Goal: Book appointment/travel/reservation

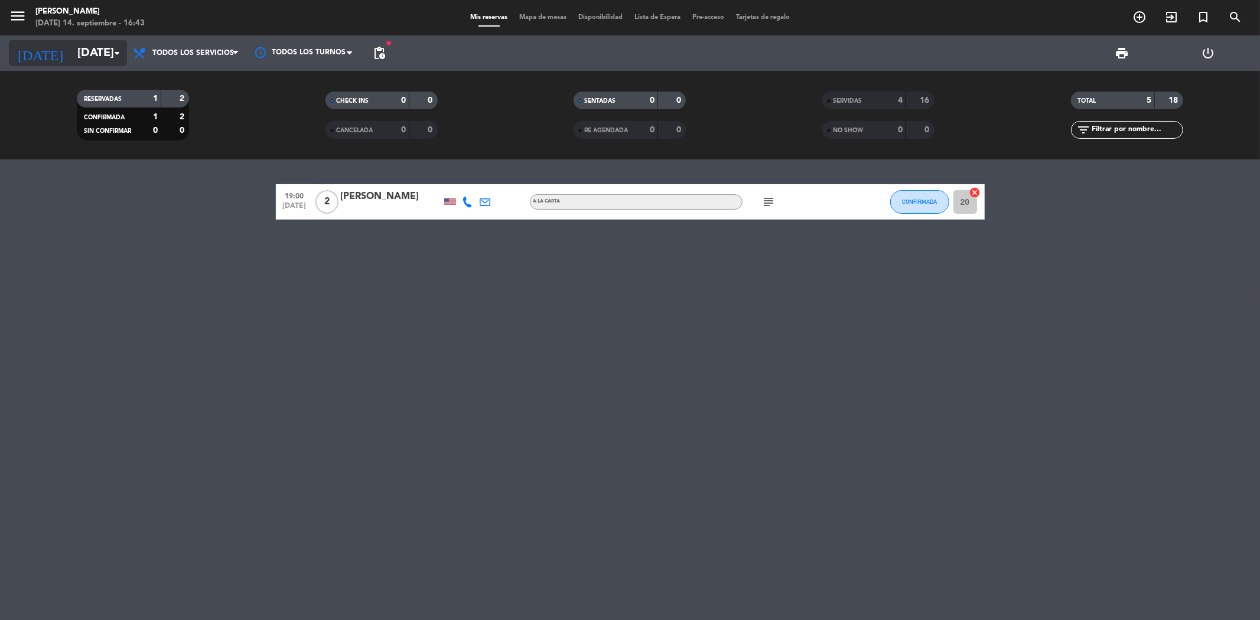
click at [113, 56] on icon "arrow_drop_down" at bounding box center [117, 53] width 14 height 14
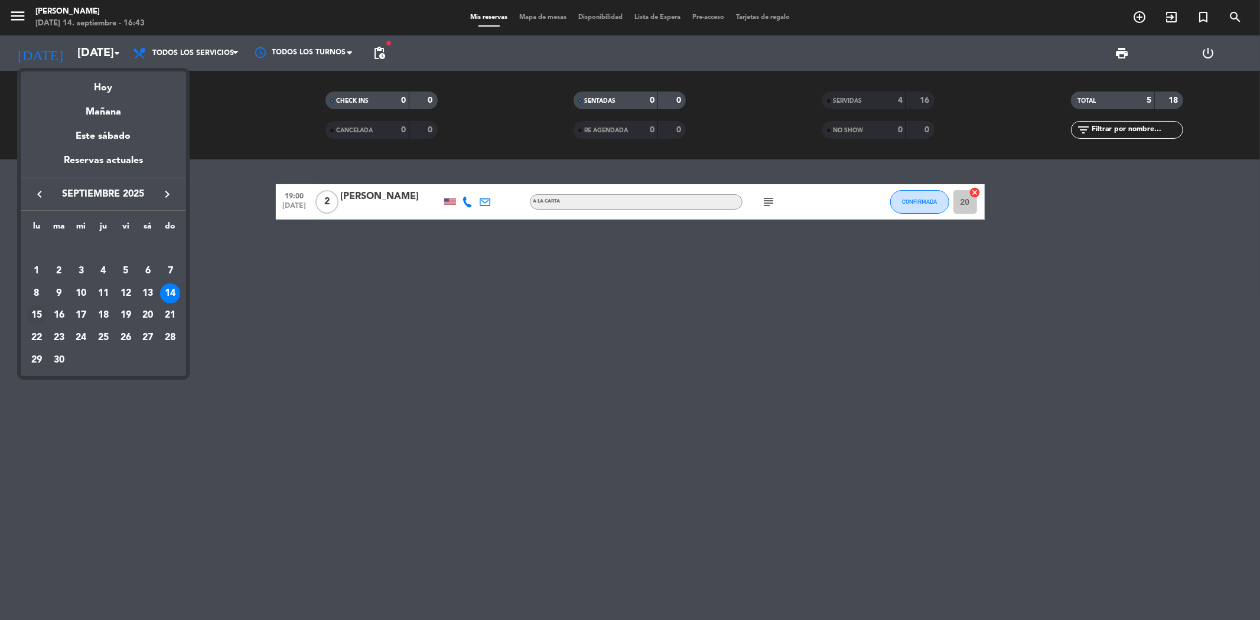
click at [35, 310] on div "15" at bounding box center [37, 315] width 20 height 20
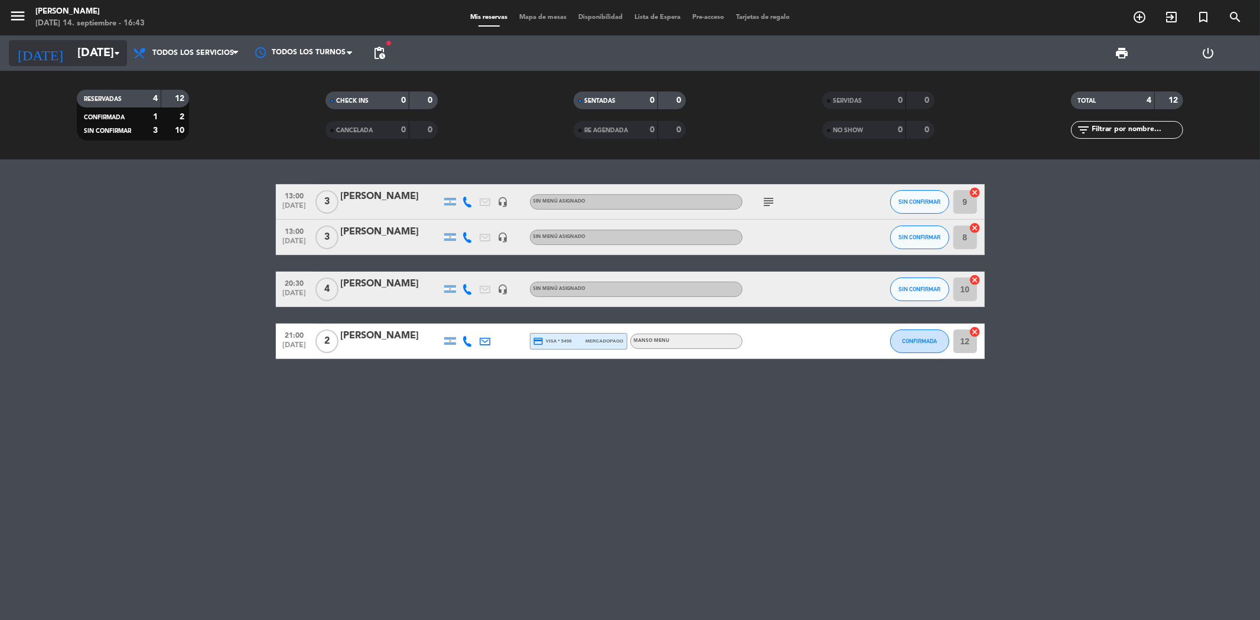
click at [71, 56] on input "[DATE]" at bounding box center [146, 53] width 150 height 26
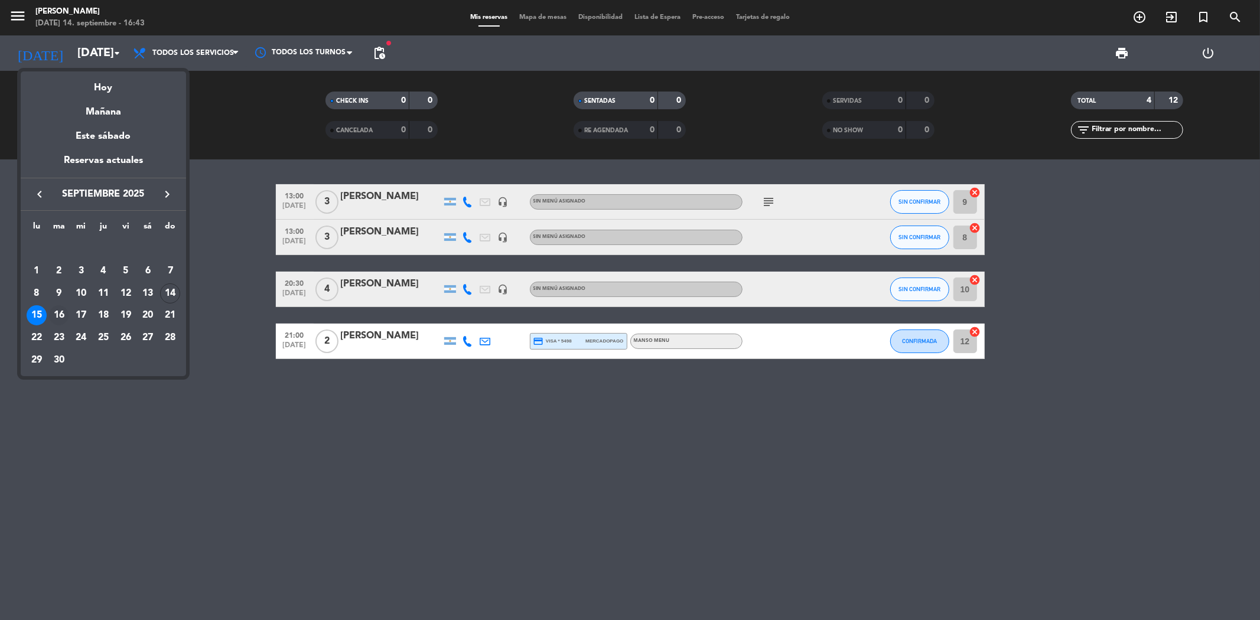
click at [56, 318] on div "16" at bounding box center [59, 315] width 20 height 20
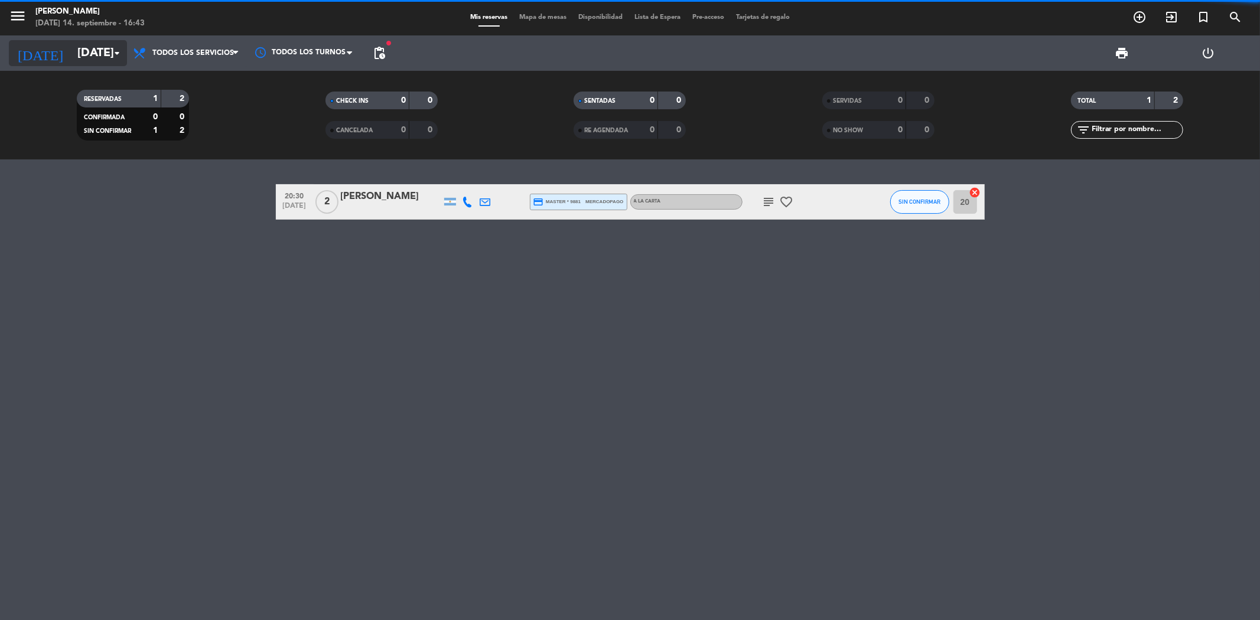
click at [71, 53] on input "[DATE]" at bounding box center [146, 53] width 150 height 26
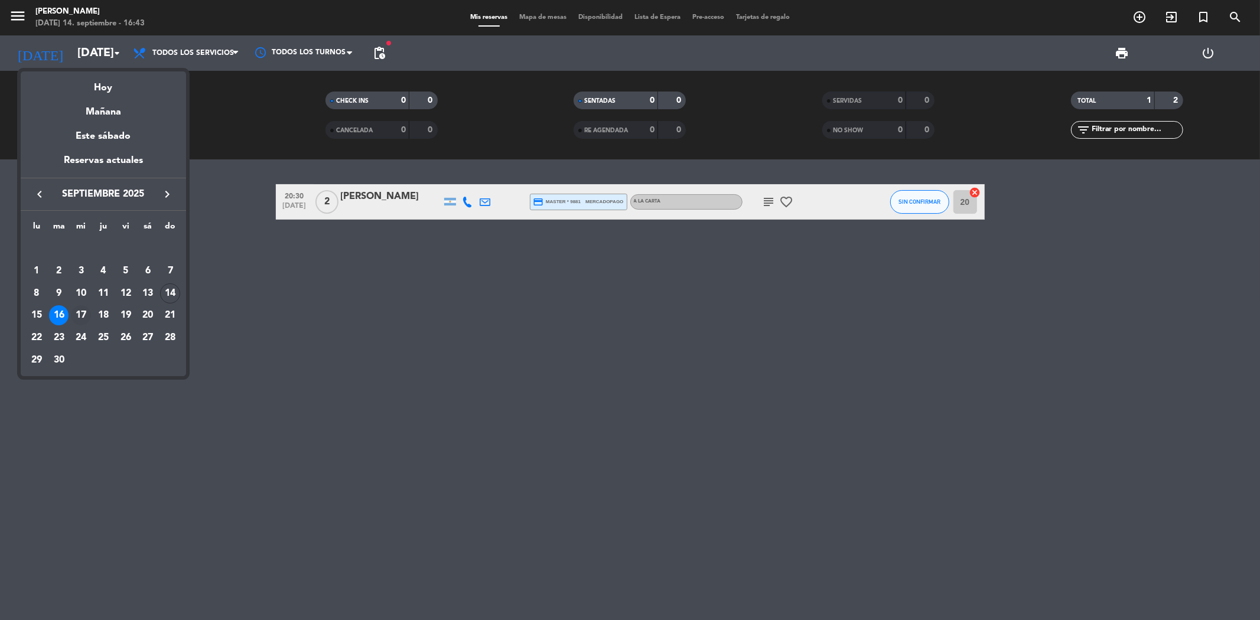
click at [84, 314] on div "17" at bounding box center [81, 315] width 20 height 20
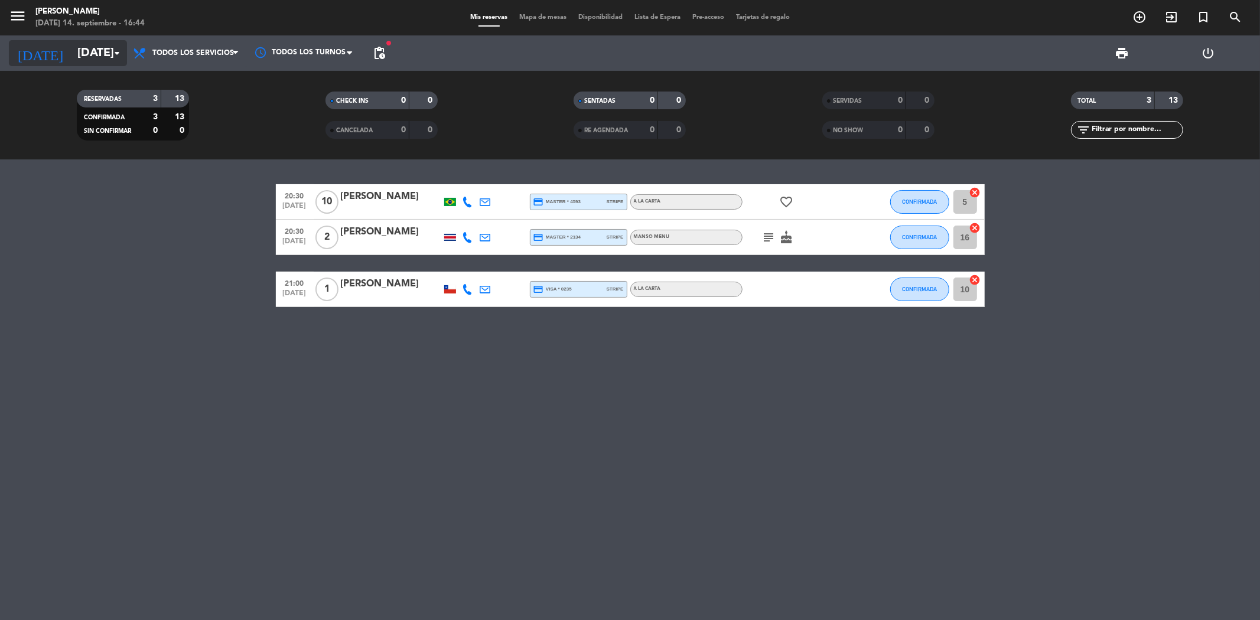
click at [110, 47] on icon "arrow_drop_down" at bounding box center [117, 53] width 14 height 14
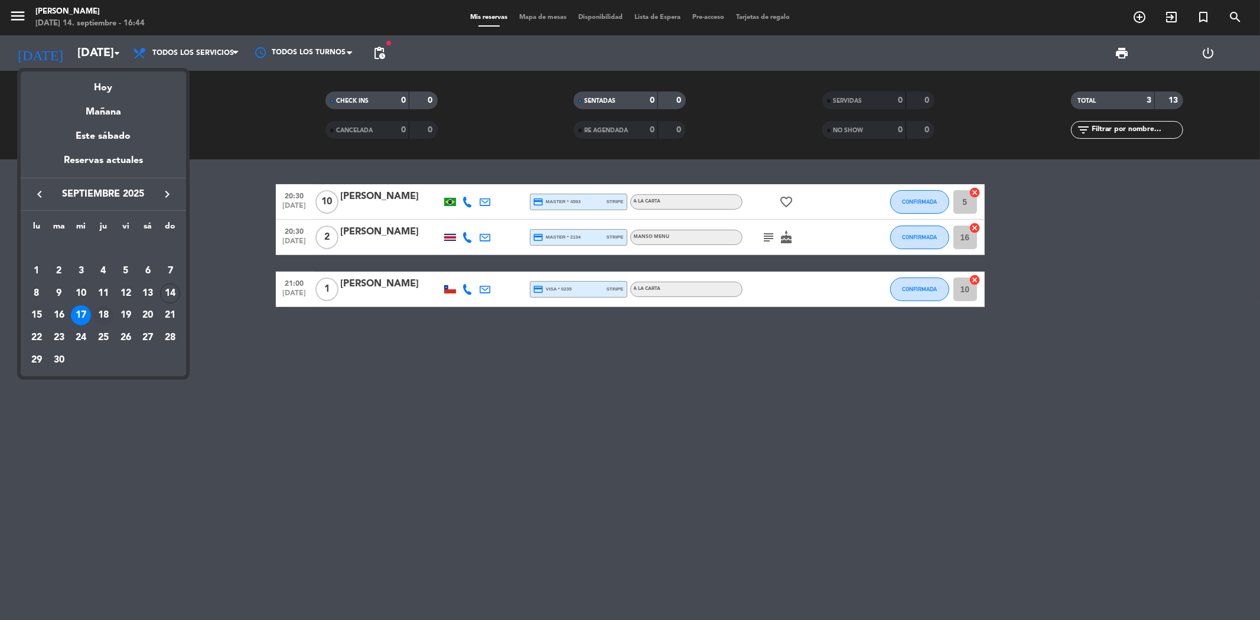
click at [102, 315] on div "18" at bounding box center [103, 315] width 20 height 20
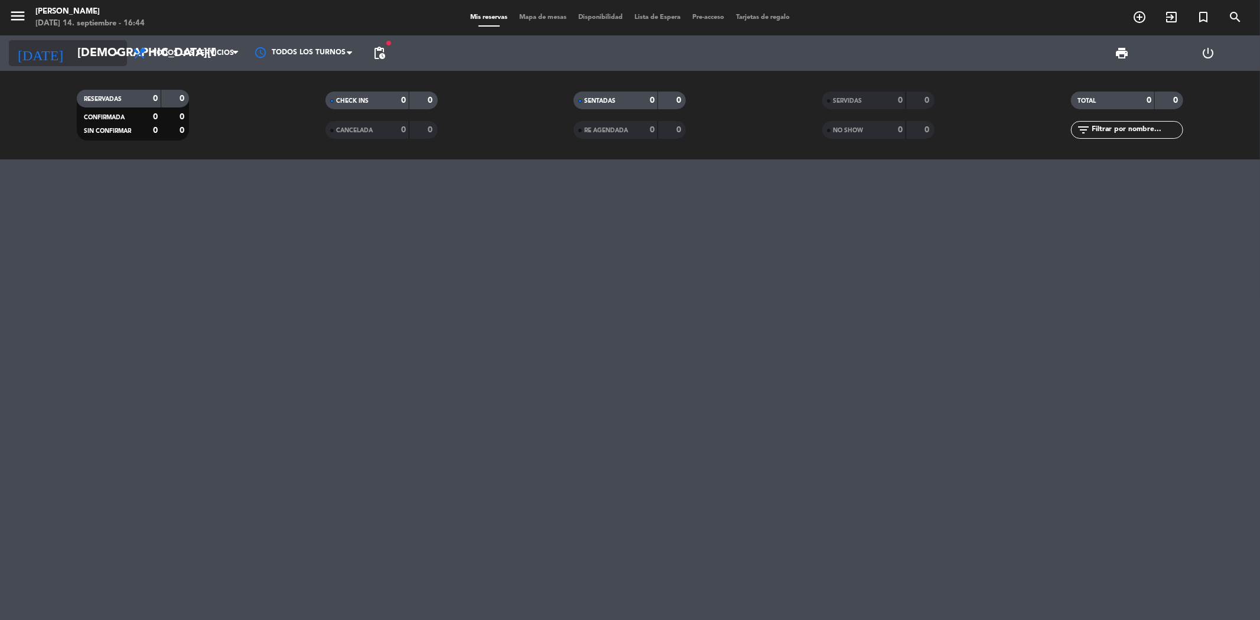
click at [110, 60] on icon "arrow_drop_down" at bounding box center [117, 53] width 14 height 14
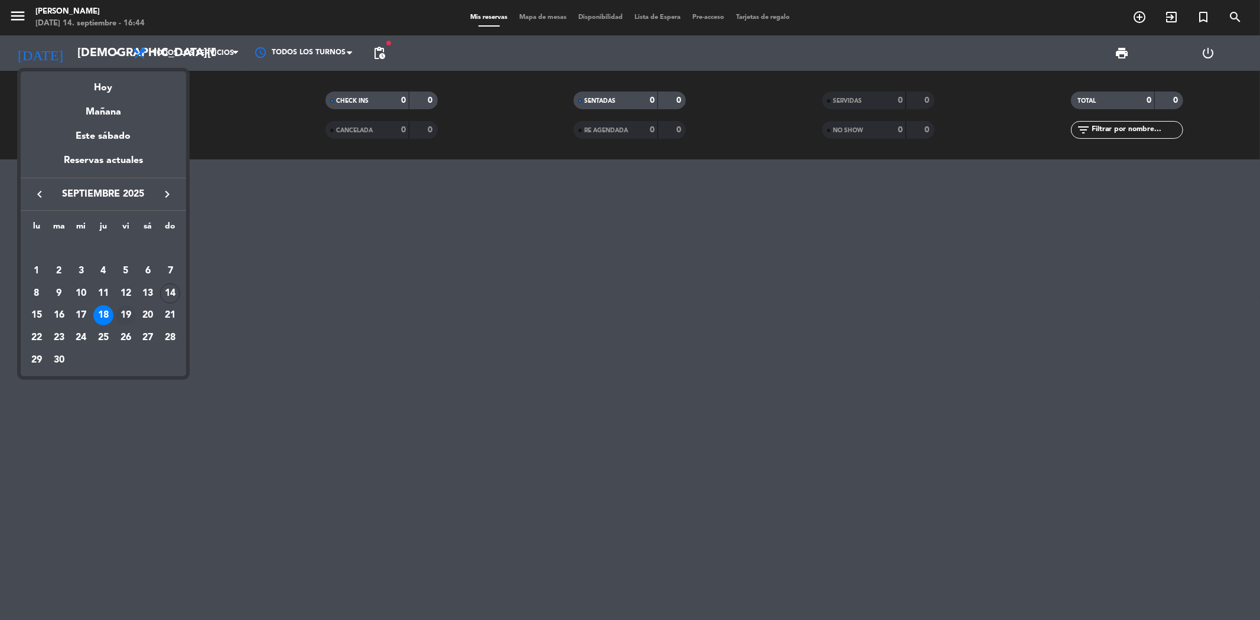
click at [128, 311] on div "19" at bounding box center [126, 315] width 20 height 20
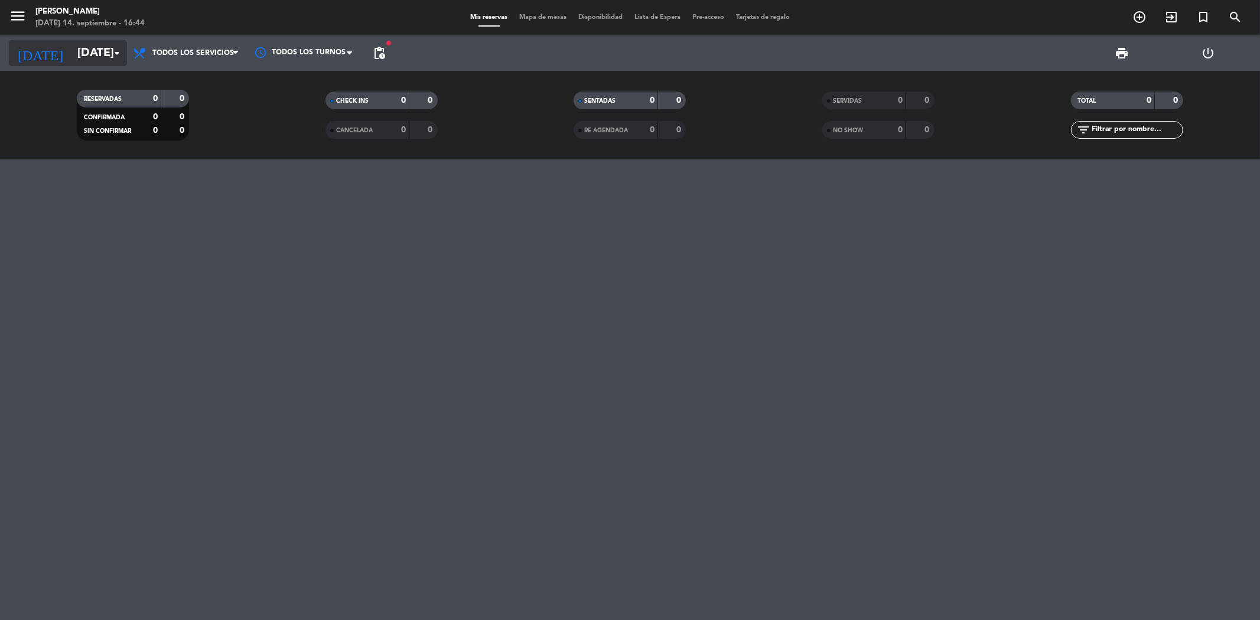
click at [84, 50] on input "[DATE]" at bounding box center [146, 53] width 150 height 26
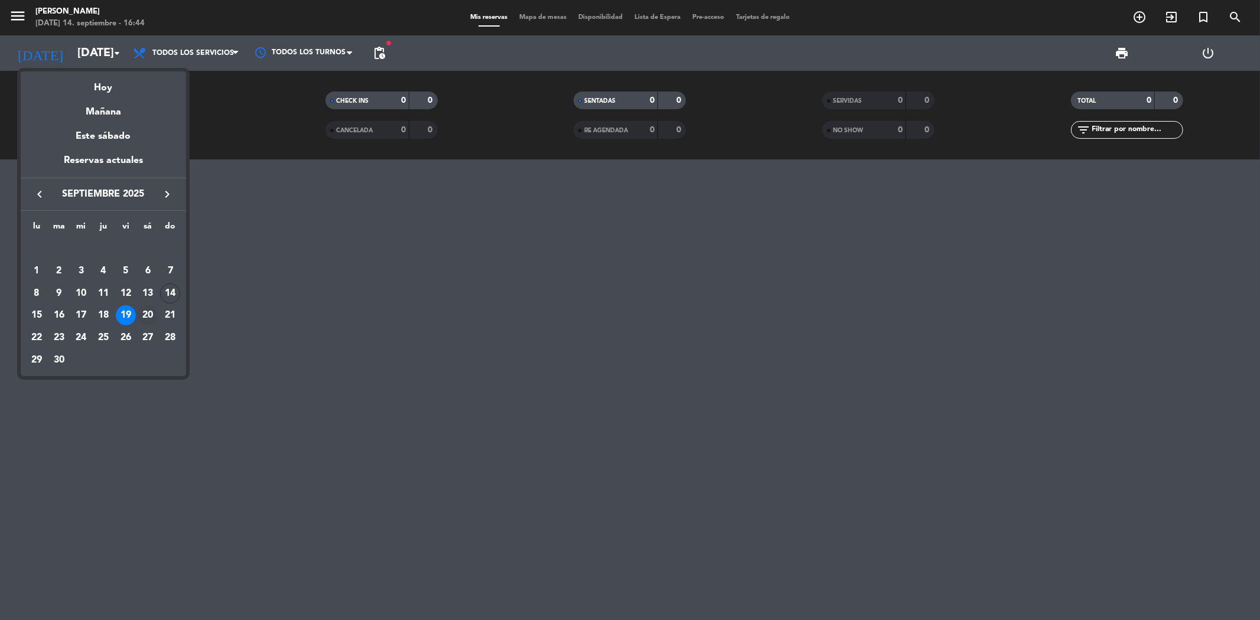
click at [146, 313] on div "20" at bounding box center [148, 315] width 20 height 20
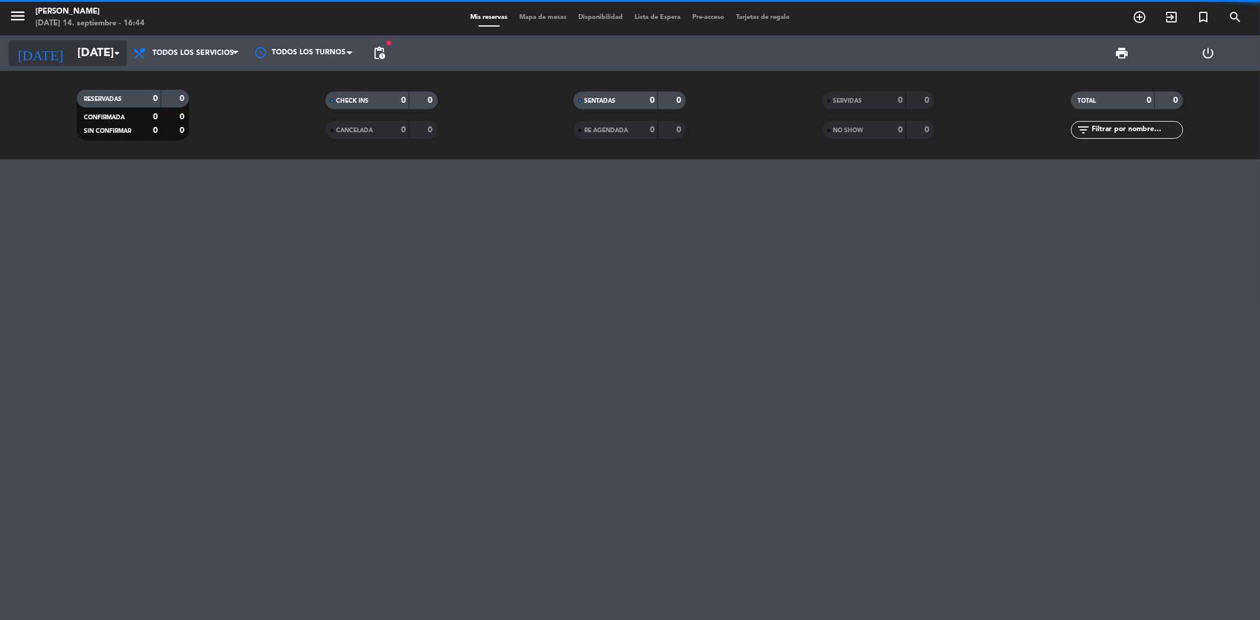
click at [95, 51] on input "[DATE]" at bounding box center [146, 53] width 150 height 26
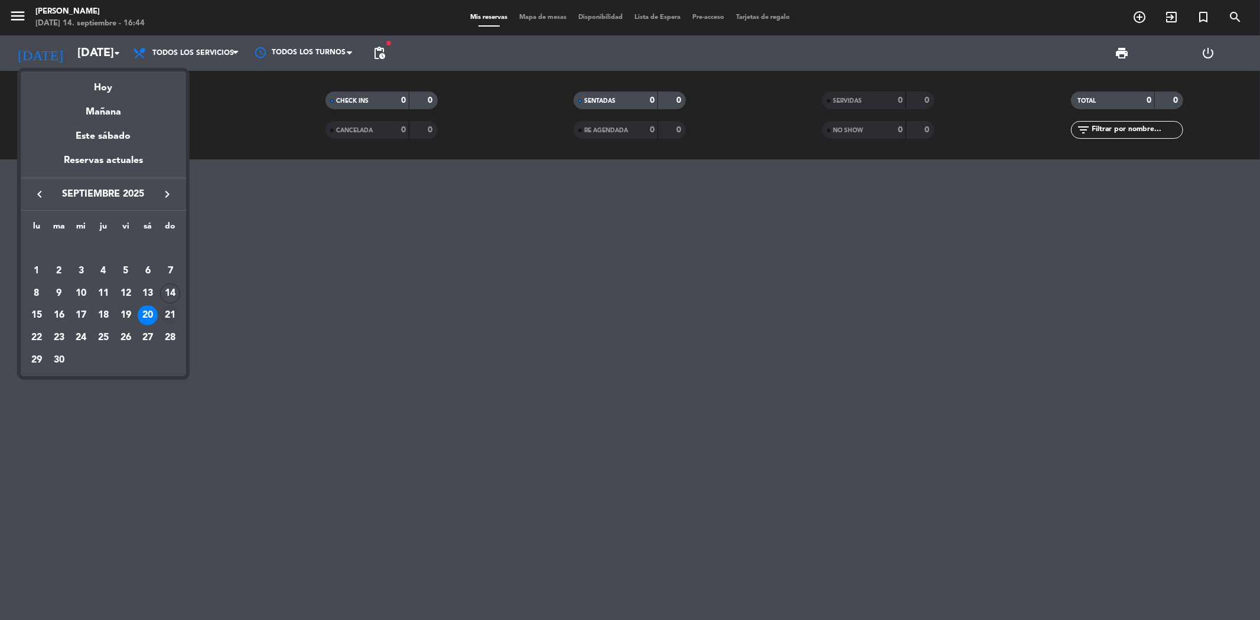
click at [167, 314] on div "21" at bounding box center [170, 315] width 20 height 20
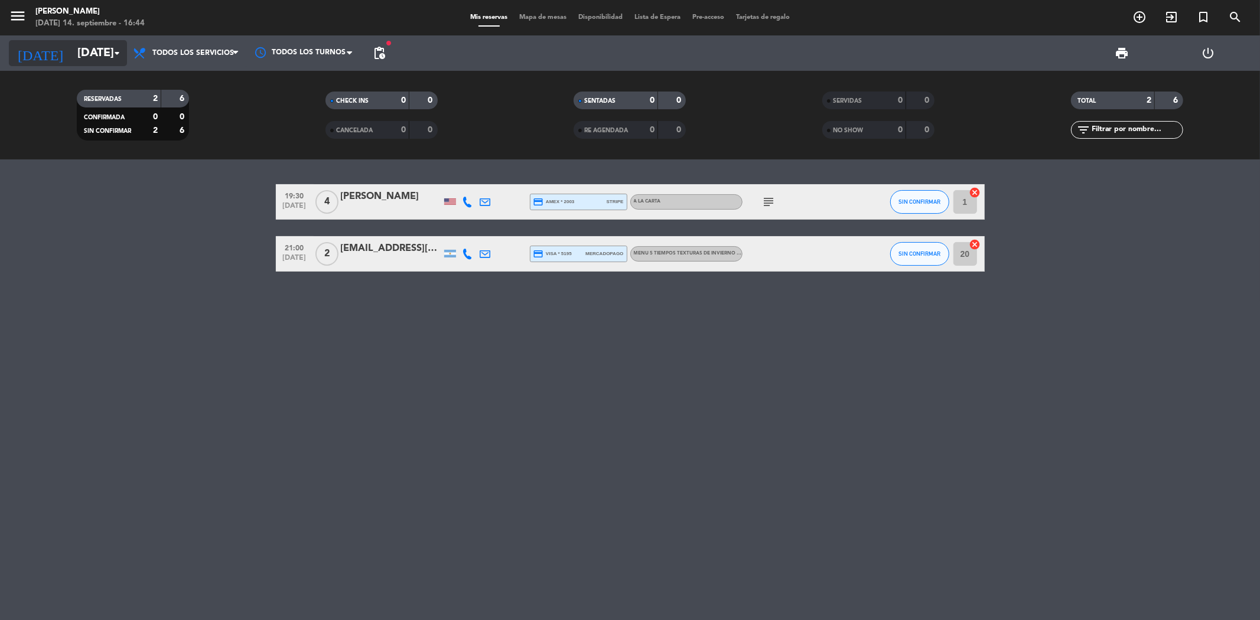
click at [102, 57] on input "[DATE]" at bounding box center [146, 53] width 150 height 26
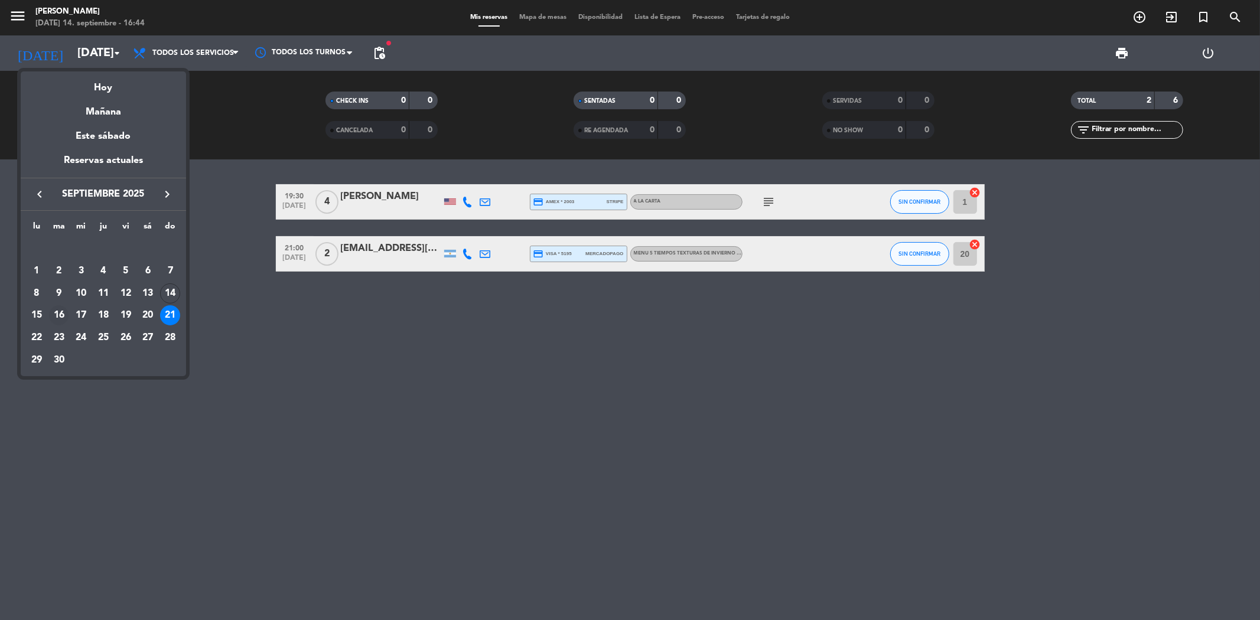
click at [57, 312] on div "16" at bounding box center [59, 315] width 20 height 20
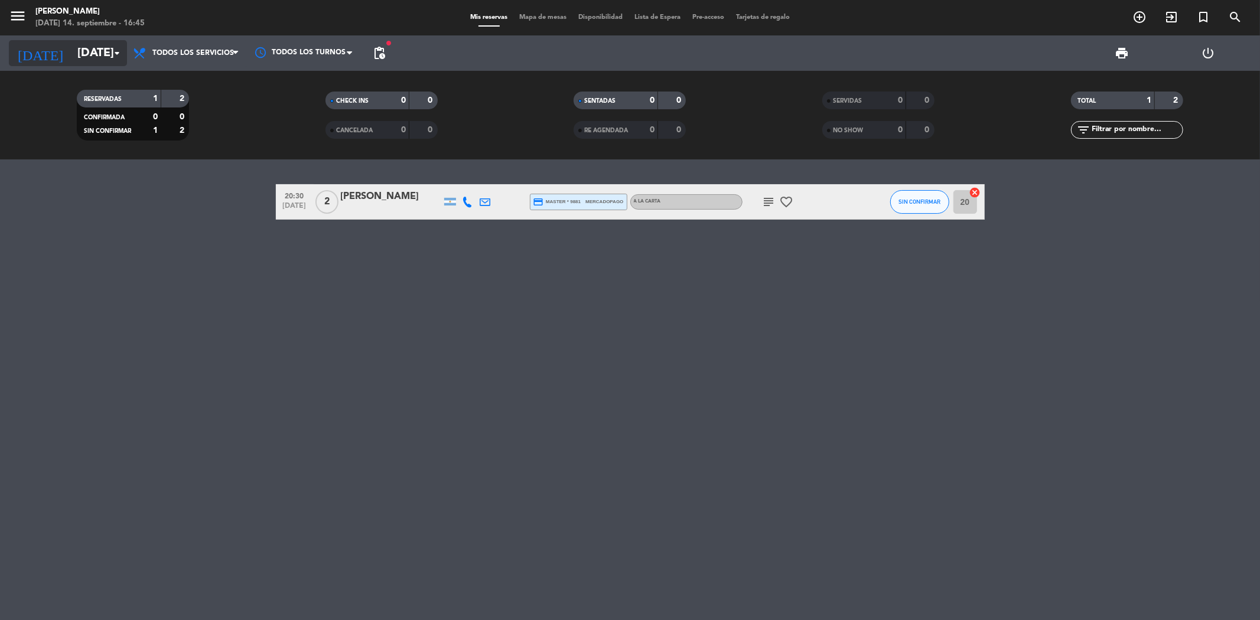
click at [86, 56] on input "[DATE]" at bounding box center [146, 53] width 150 height 26
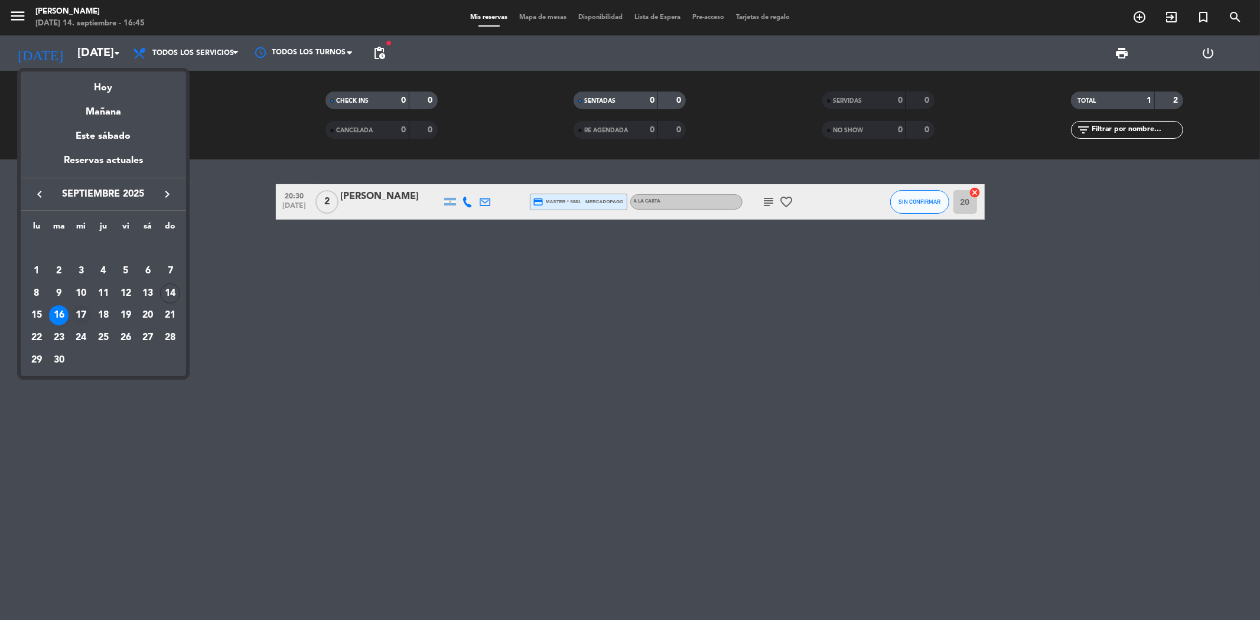
click at [82, 312] on div "17" at bounding box center [81, 315] width 20 height 20
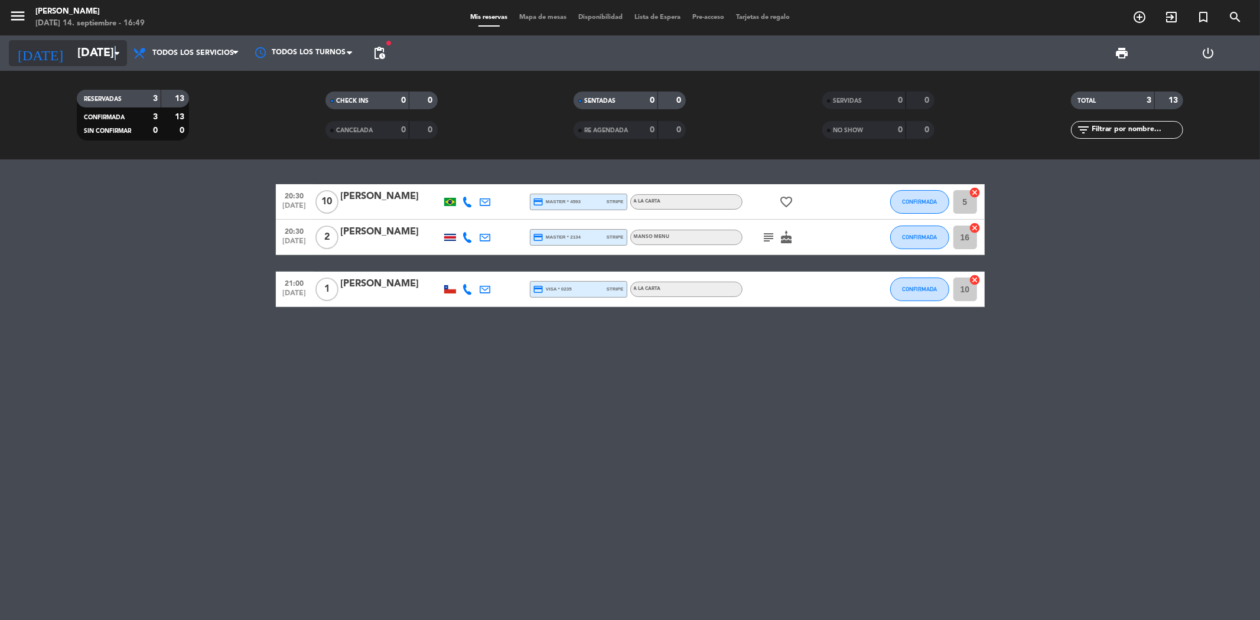
click at [115, 51] on icon "arrow_drop_down" at bounding box center [117, 53] width 14 height 14
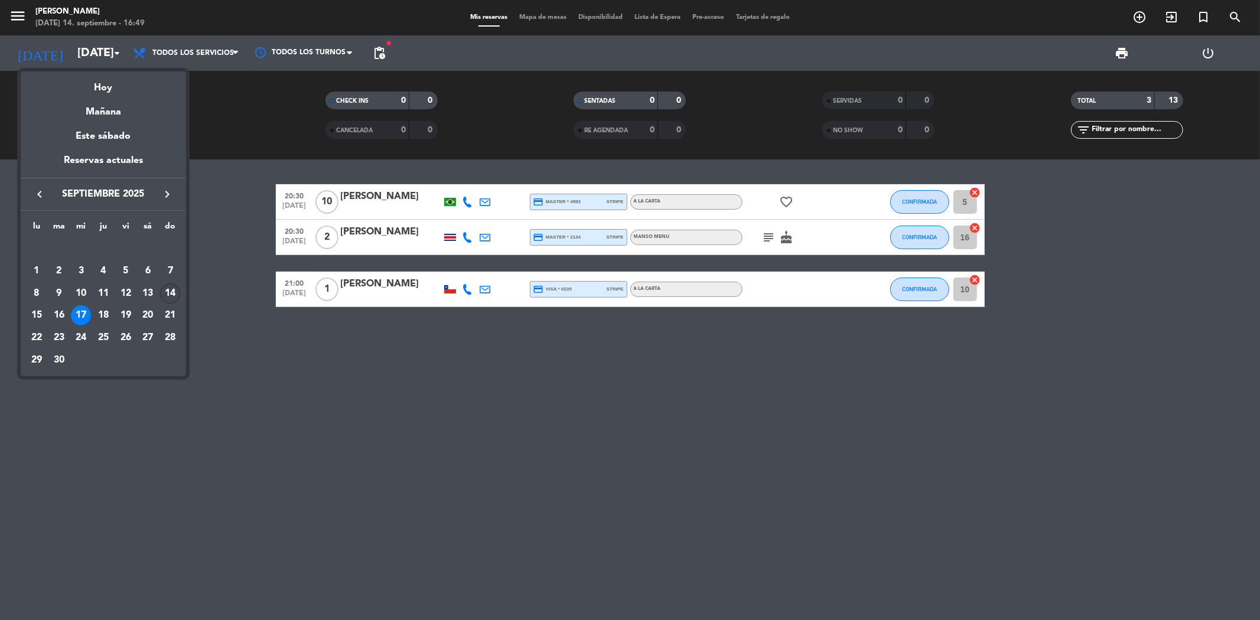
click at [168, 296] on div "14" at bounding box center [170, 293] width 20 height 20
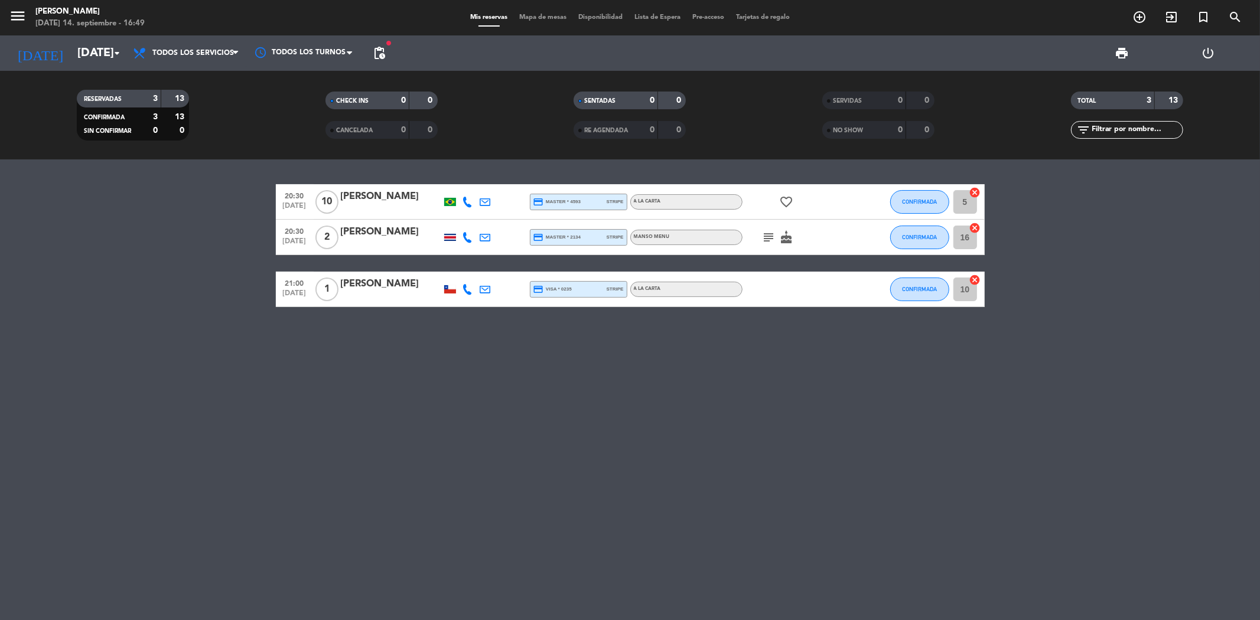
type input "[DATE]"
